Goal: Check status: Check status

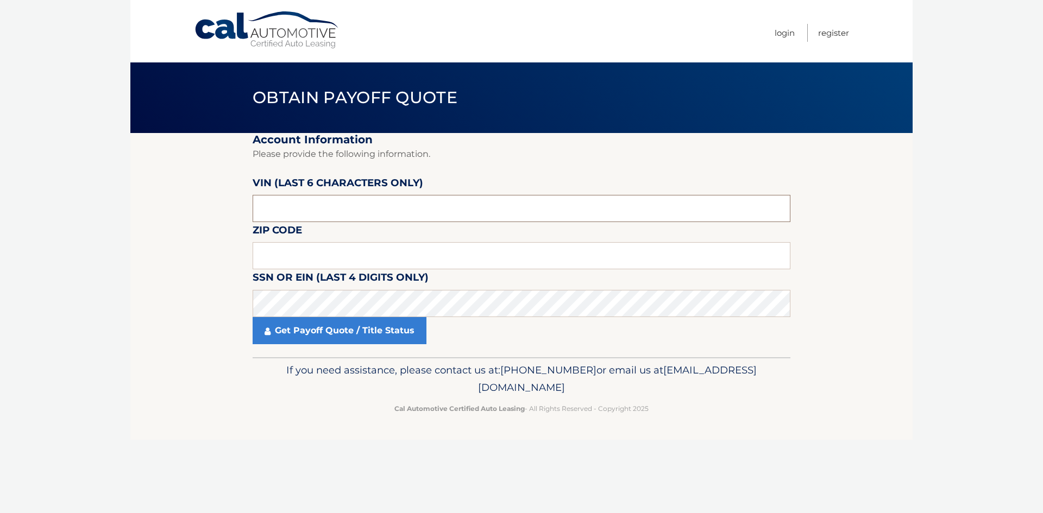
click at [320, 210] on input "text" at bounding box center [522, 208] width 538 height 27
type input "373317"
click at [313, 235] on fieldset "Account Information Please provide the following information. VIN (last 6 chara…" at bounding box center [522, 245] width 538 height 224
click at [306, 249] on input "text" at bounding box center [522, 255] width 538 height 27
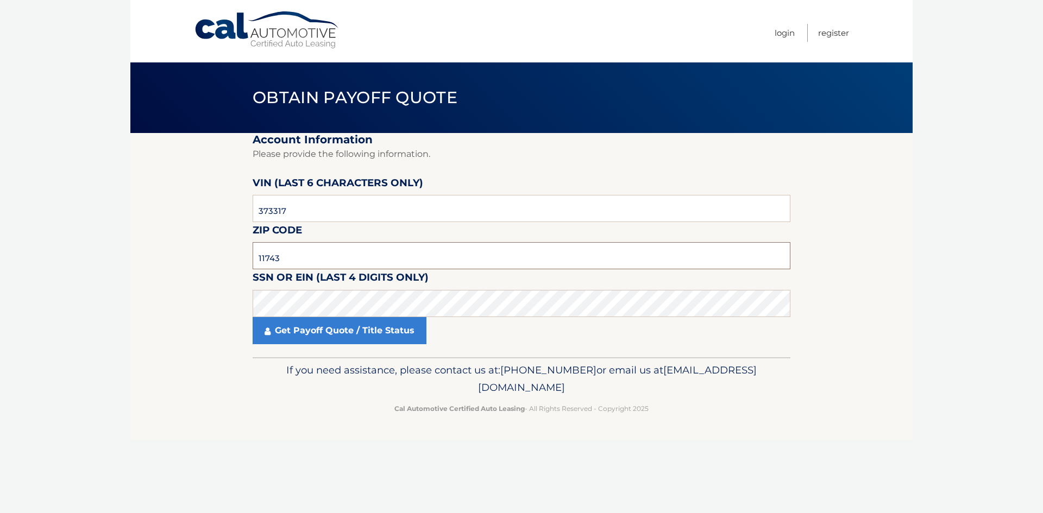
type input "11743"
click at [325, 339] on link "Get Payoff Quote / Title Status" at bounding box center [340, 330] width 174 height 27
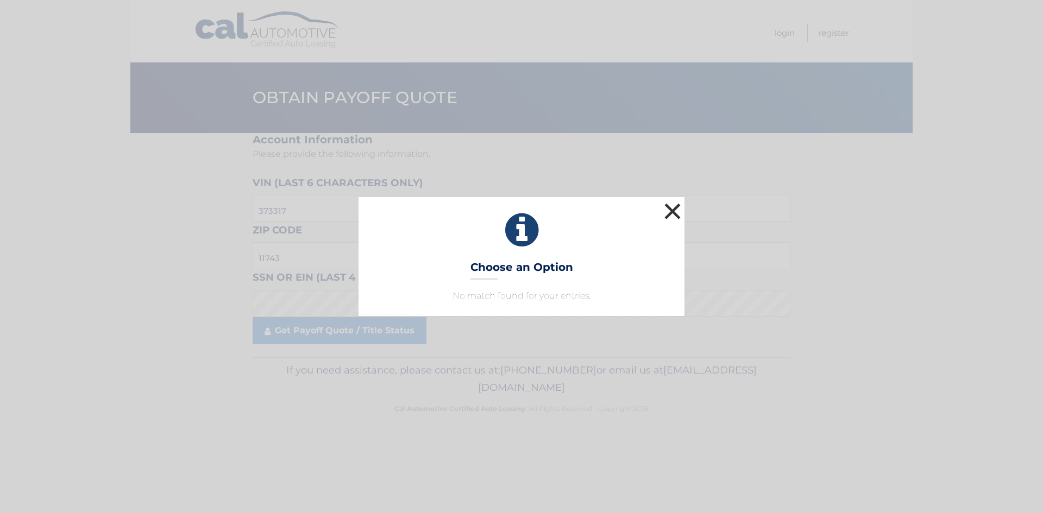
click at [669, 214] on button "×" at bounding box center [673, 211] width 22 height 22
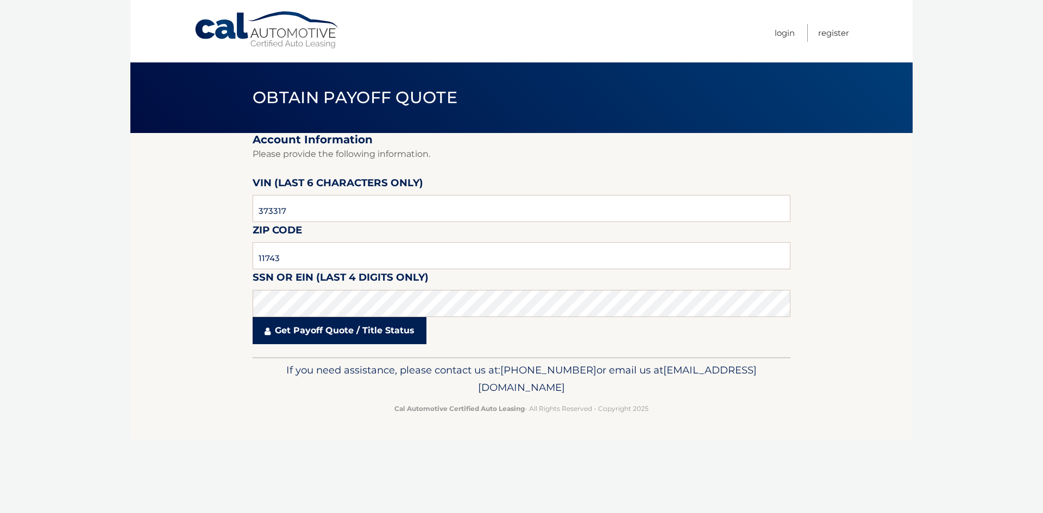
click at [387, 331] on link "Get Payoff Quote / Title Status" at bounding box center [340, 330] width 174 height 27
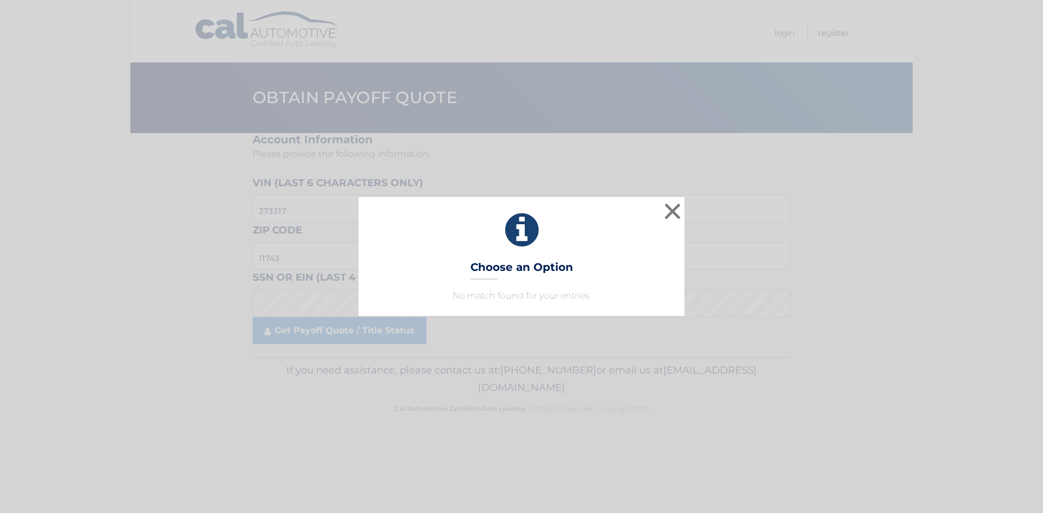
click at [523, 291] on p "No match found for your entries." at bounding box center [521, 296] width 299 height 13
click at [514, 300] on p "No match found for your entries." at bounding box center [521, 296] width 299 height 13
click at [516, 329] on div "× Choose an Option No match found for your entries. This is what you see on sec…" at bounding box center [521, 256] width 1043 height 513
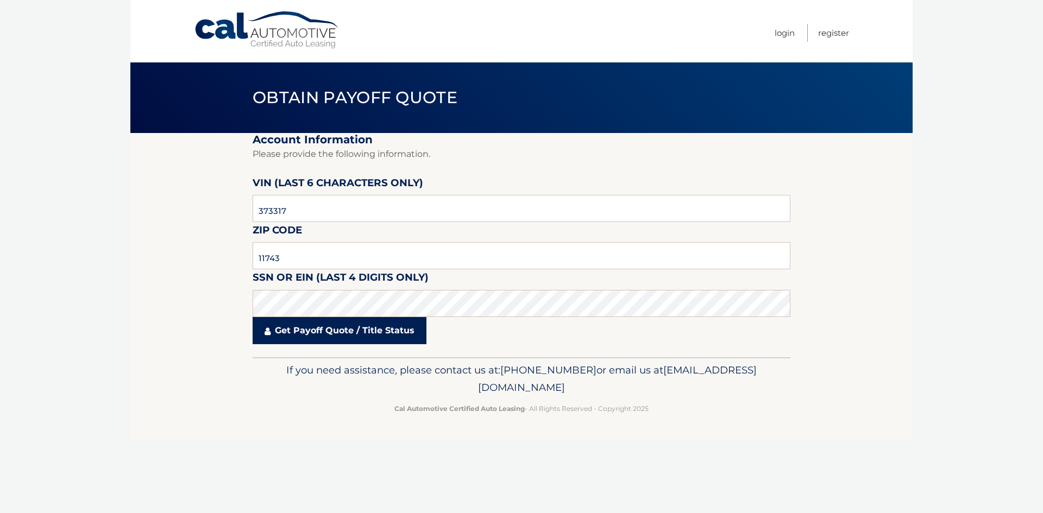
click at [318, 335] on link "Get Payoff Quote / Title Status" at bounding box center [340, 330] width 174 height 27
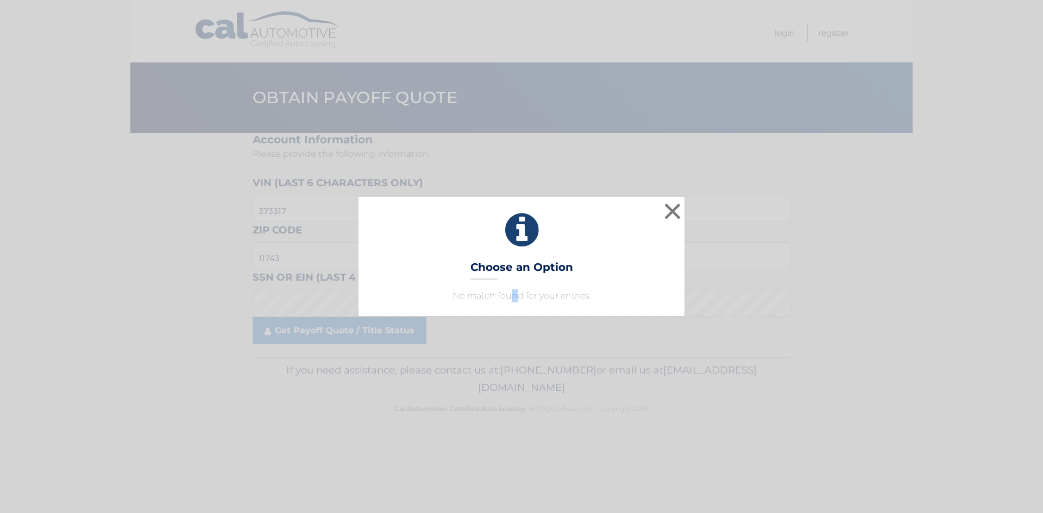
click at [515, 286] on div "× Choose an Option No match found for your entries. This is what you see on sec…" at bounding box center [522, 256] width 326 height 118
click at [511, 323] on div "× Choose an Option No match found for your entries. This is what you see on sec…" at bounding box center [521, 256] width 1043 height 513
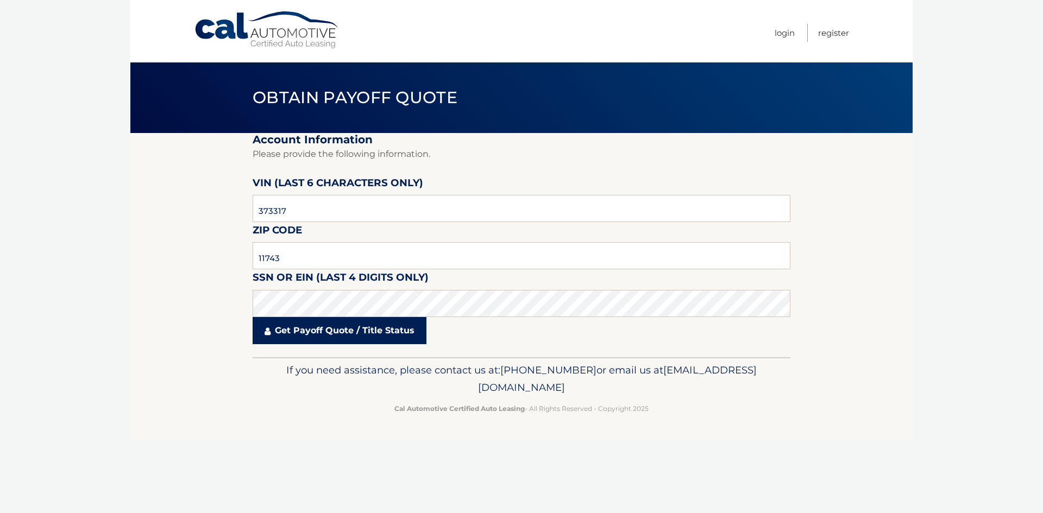
click at [297, 325] on link "Get Payoff Quote / Title Status" at bounding box center [340, 330] width 174 height 27
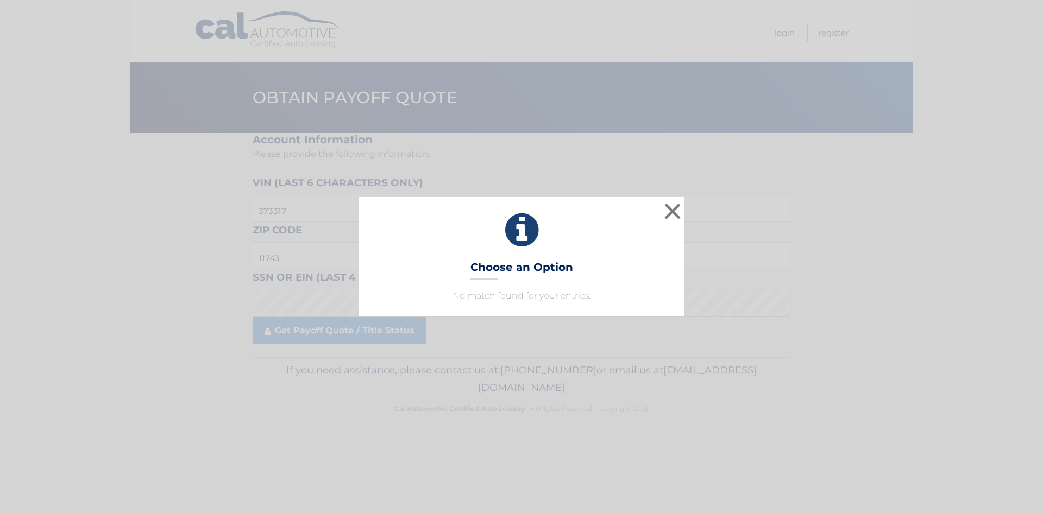
click at [515, 284] on div "× Choose an Option No match found for your entries. This is what you see on sec…" at bounding box center [522, 256] width 326 height 118
click at [514, 297] on p "No match found for your entries." at bounding box center [521, 296] width 299 height 13
click at [511, 323] on div "× Choose an Option No match found for your entries. This is what you see on sec…" at bounding box center [521, 256] width 1043 height 513
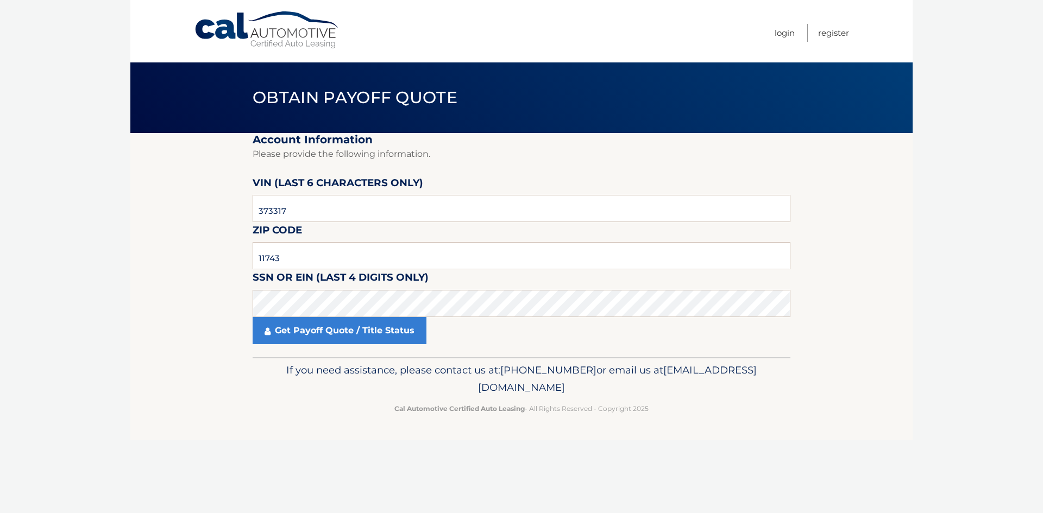
click at [512, 337] on div "Get Payoff Quote / Title Status" at bounding box center [522, 330] width 538 height 27
click at [365, 324] on link "Get Payoff Quote / Title Status" at bounding box center [340, 330] width 174 height 27
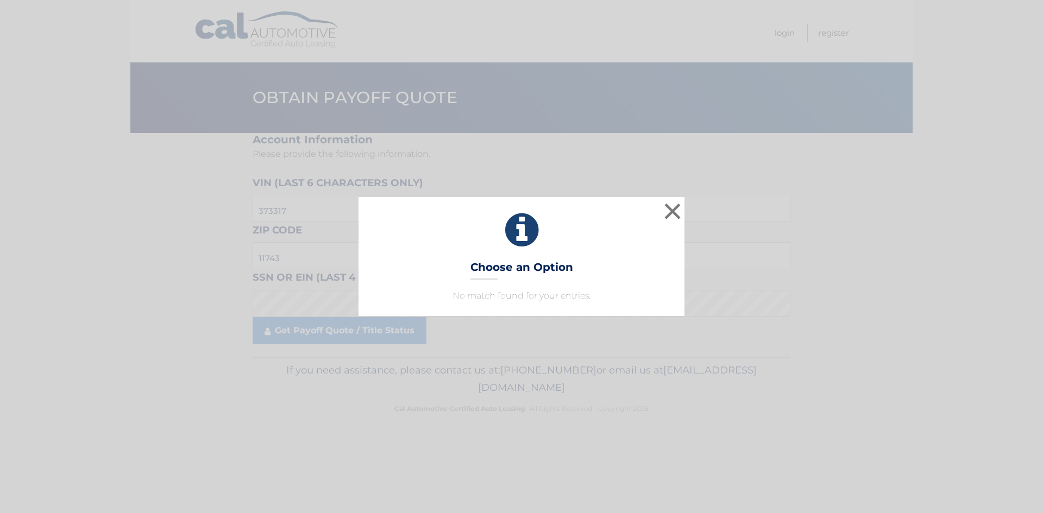
click at [513, 311] on div "× Choose an Option No match found for your entries. This is what you see on sec…" at bounding box center [522, 256] width 326 height 118
click at [514, 300] on p "No match found for your entries." at bounding box center [521, 296] width 299 height 13
click at [501, 295] on p "No match found for your entries." at bounding box center [521, 296] width 299 height 13
click at [497, 307] on div "× Choose an Option No match found for your entries. This is what you see on sec…" at bounding box center [522, 256] width 326 height 118
click at [500, 323] on div "× Choose an Option No match found for your entries. This is what you see on sec…" at bounding box center [521, 256] width 1043 height 513
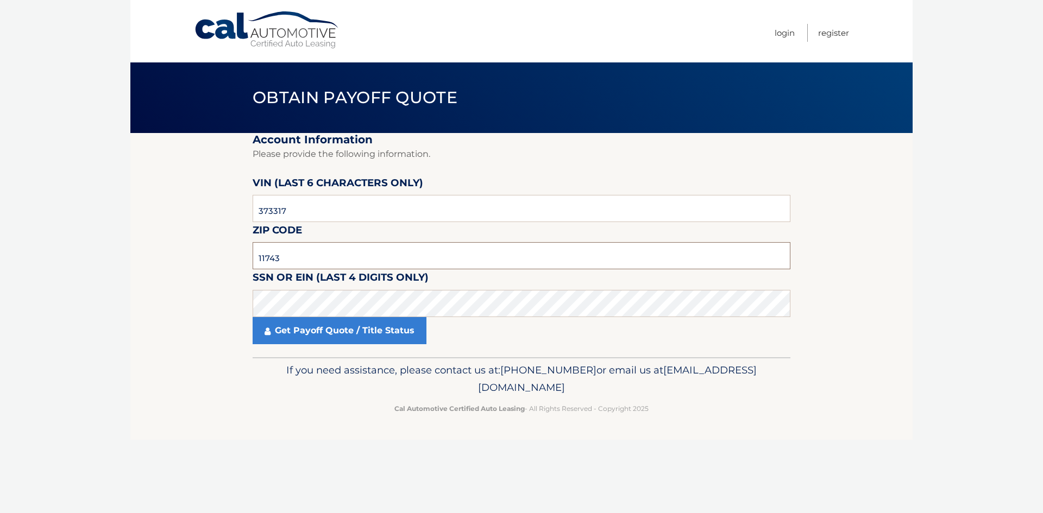
click at [301, 258] on input "11743" at bounding box center [522, 255] width 538 height 27
click at [294, 260] on input "11743" at bounding box center [522, 255] width 538 height 27
click at [285, 334] on link "Get Payoff Quote / Title Status" at bounding box center [340, 330] width 174 height 27
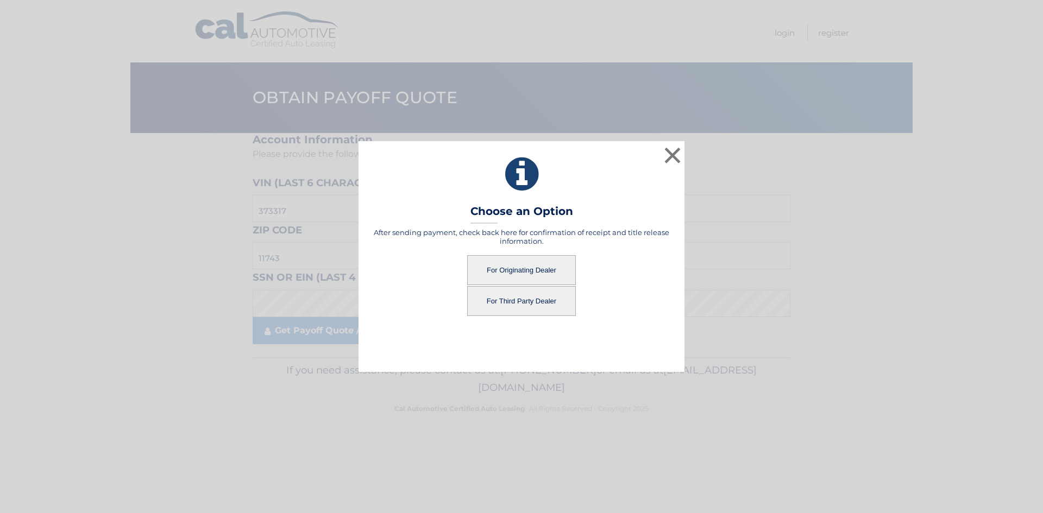
click at [533, 263] on button "For Originating Dealer" at bounding box center [521, 270] width 109 height 30
click at [512, 219] on div "× Choose an Option After sending payment, check back here for confirmation of r…" at bounding box center [522, 256] width 326 height 230
click at [526, 315] on button "For Third Party Dealer" at bounding box center [521, 301] width 109 height 30
click at [525, 307] on button "For Third Party Dealer" at bounding box center [521, 301] width 109 height 30
click at [522, 303] on button "For Third Party Dealer" at bounding box center [521, 301] width 109 height 30
